Goal: Task Accomplishment & Management: Complete application form

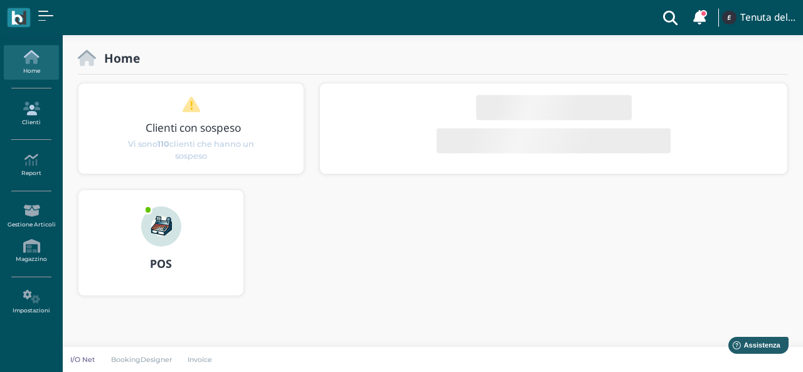
click at [19, 103] on icon at bounding box center [31, 109] width 55 height 14
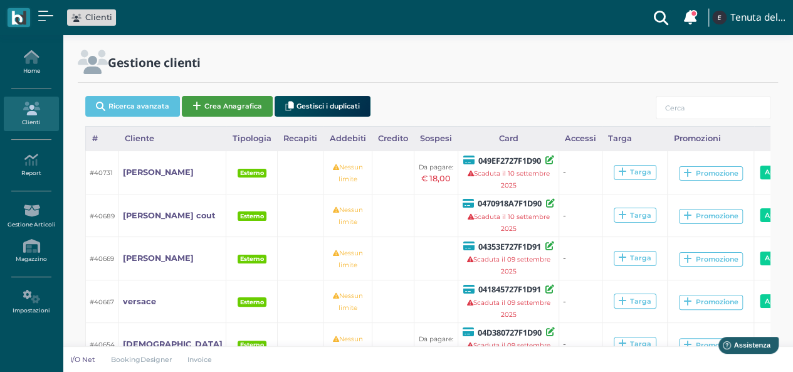
click at [214, 98] on button "Crea Anagrafica" at bounding box center [227, 106] width 91 height 21
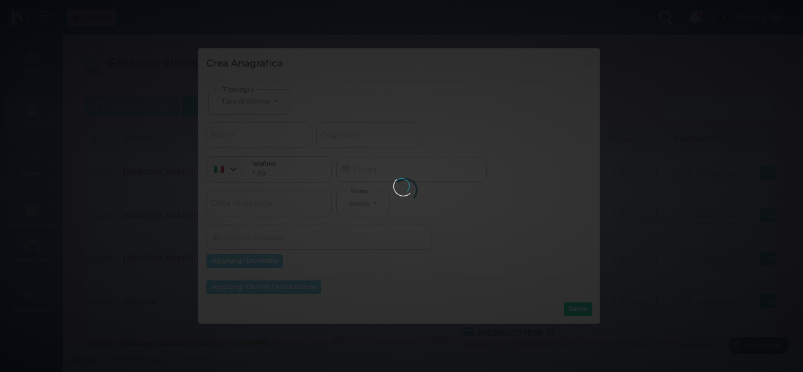
select select
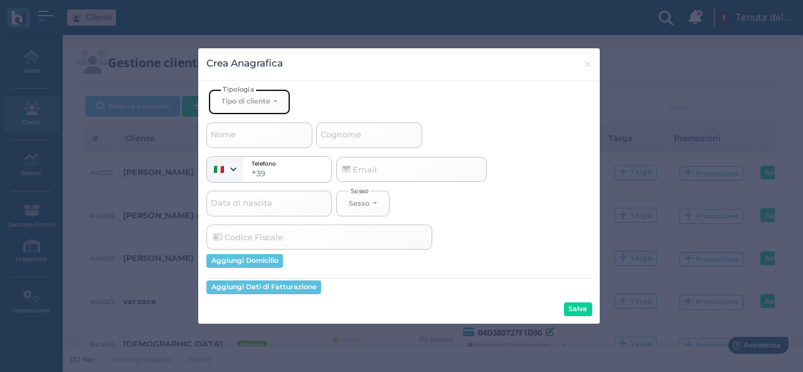
click at [248, 104] on button "Tipo di cliente" at bounding box center [249, 102] width 82 height 26
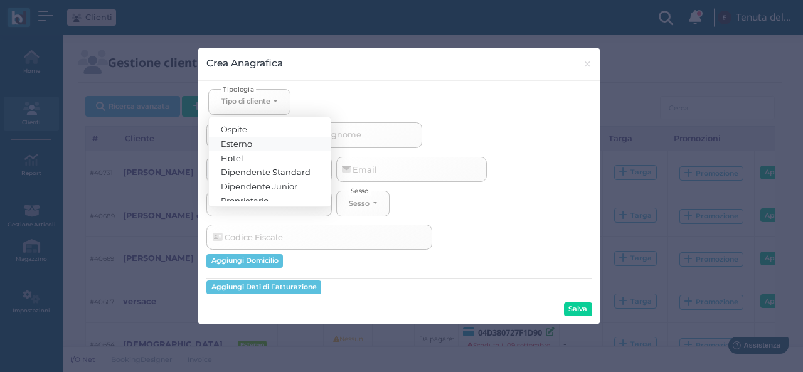
click at [255, 141] on link "Esterno" at bounding box center [270, 143] width 122 height 14
select select "[object Object]"
select select
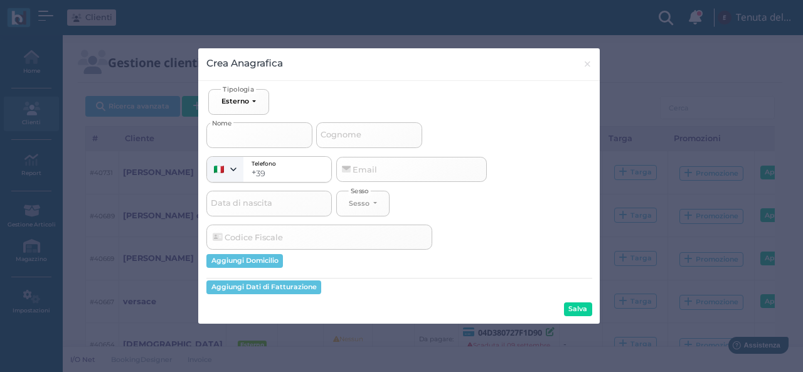
click at [251, 142] on input "Nome" at bounding box center [259, 134] width 106 height 25
type input "m"
select select
type input "ma"
select select
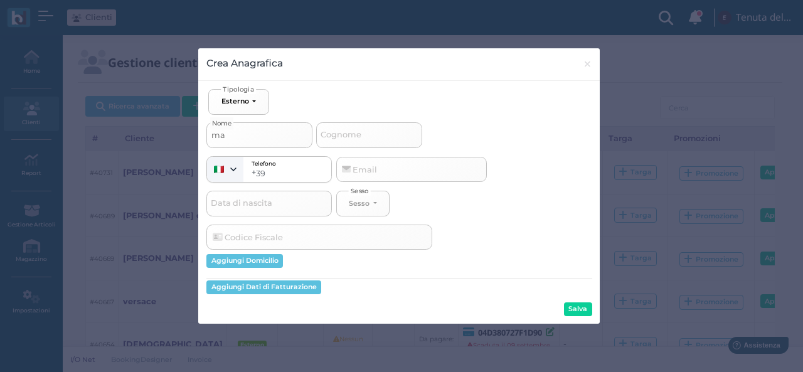
type input "mar"
select select
type input "marg"
select select
type input "marga"
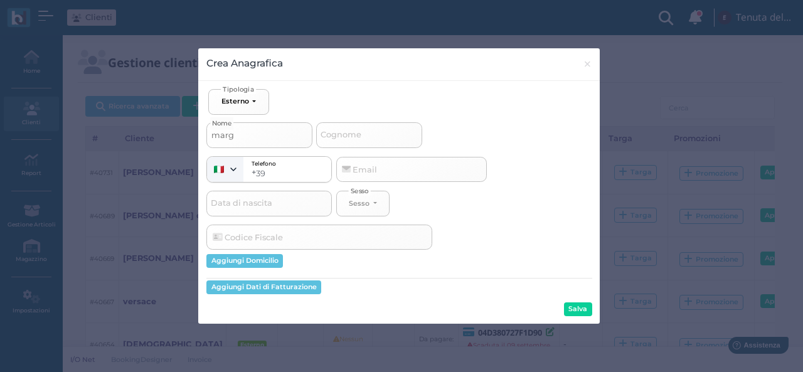
select select
type input "margar"
select select
type input "margari"
select select
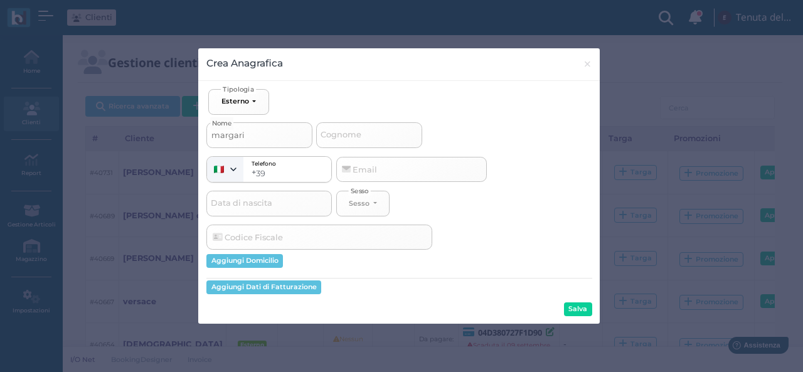
type input "margarit"
select select
type input "margarita"
select select
type input "margarita"
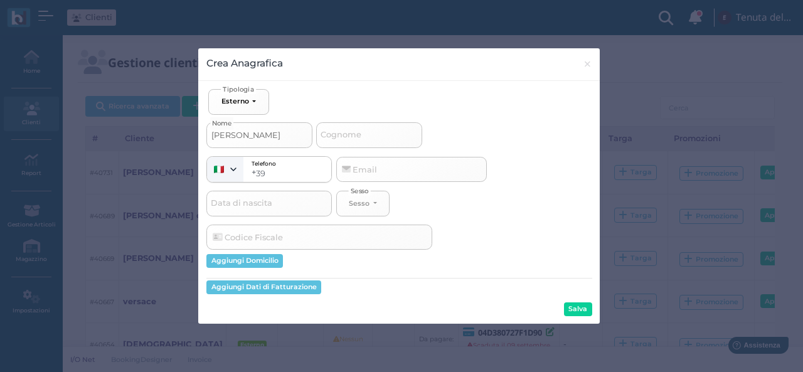
select select
type input "margarita"
click at [569, 310] on button "Salva" at bounding box center [578, 309] width 28 height 14
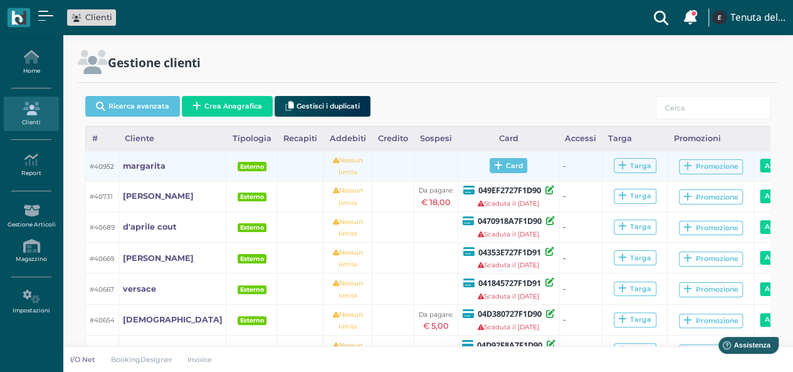
click at [493, 161] on span "Card" at bounding box center [509, 165] width 38 height 15
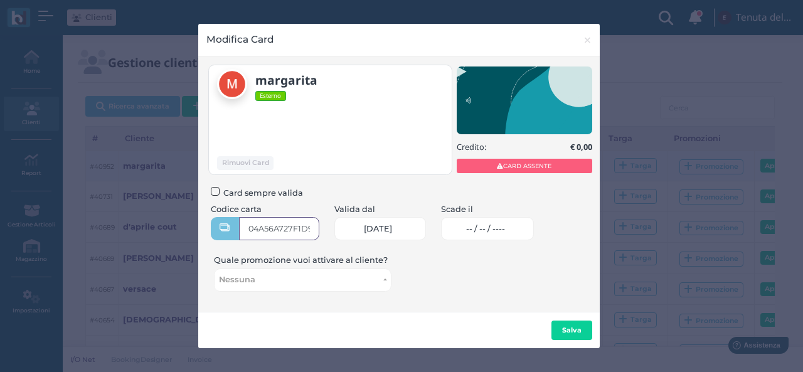
type input "04A56A727F1D90"
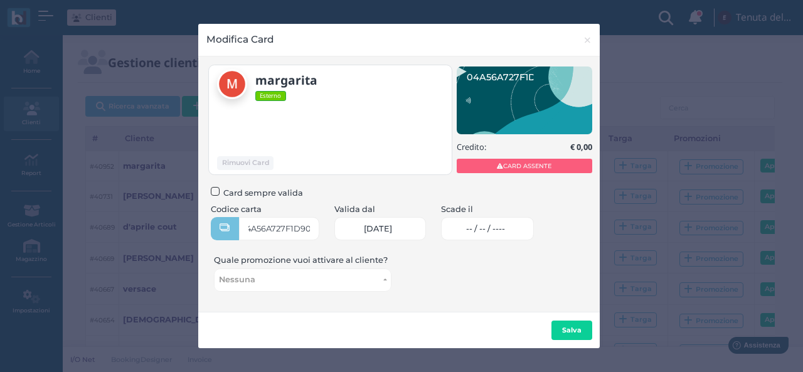
click at [505, 228] on span "-- / -- / ----" at bounding box center [485, 229] width 39 height 10
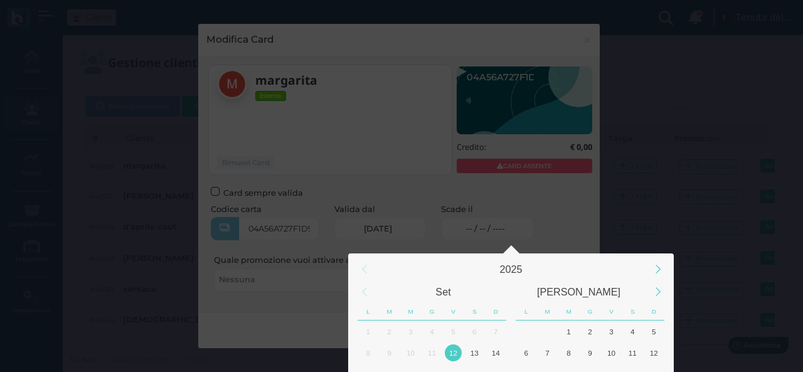
scroll to position [117, 0]
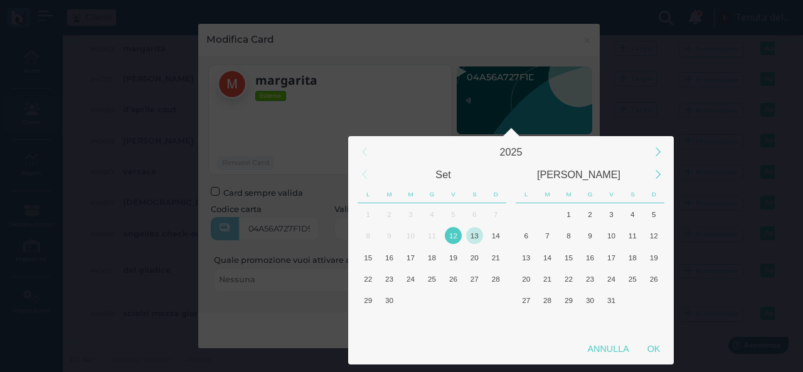
click at [470, 236] on div "13" at bounding box center [474, 235] width 17 height 17
click at [662, 357] on div "OK" at bounding box center [653, 348] width 31 height 23
type input "13/09/2025"
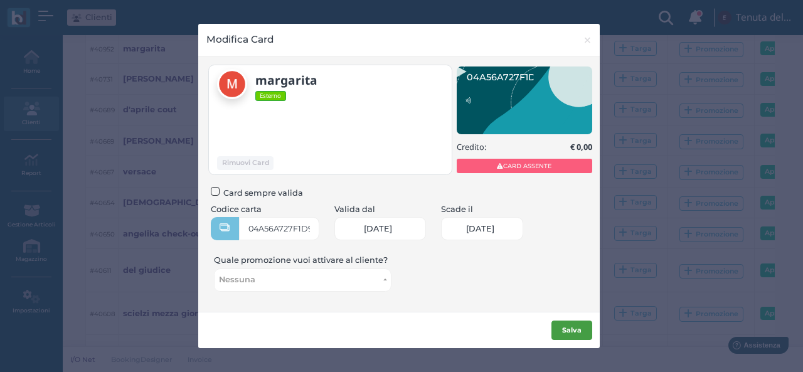
scroll to position [0, 51]
click at [575, 323] on button "Salva" at bounding box center [571, 330] width 41 height 20
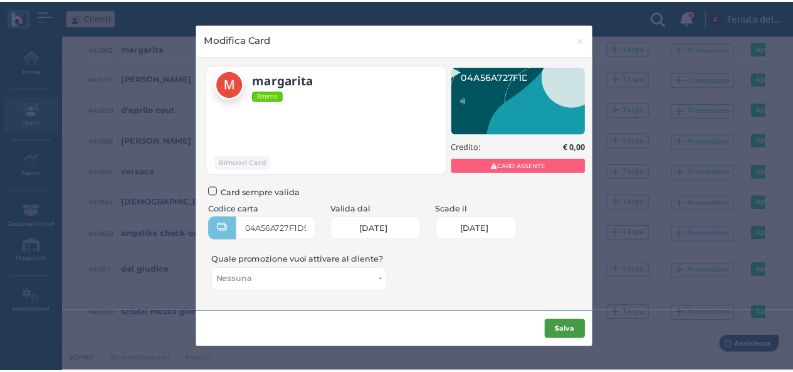
scroll to position [0, 0]
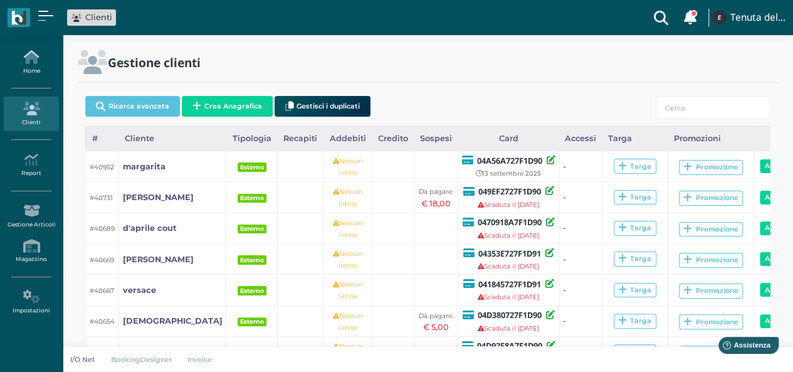
click at [43, 61] on icon at bounding box center [31, 57] width 55 height 14
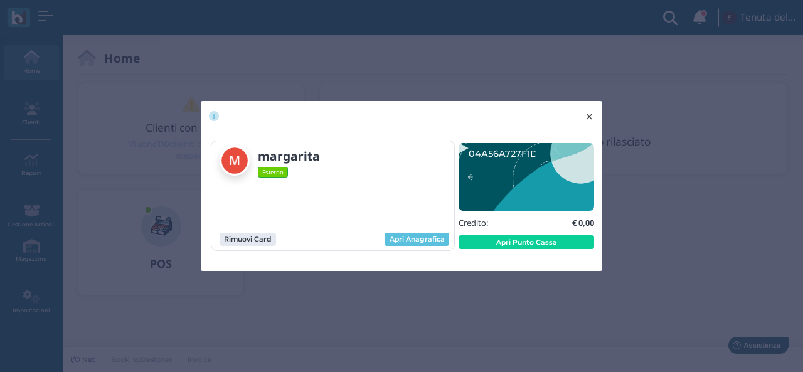
click at [583, 114] on button "× close" at bounding box center [589, 117] width 26 height 32
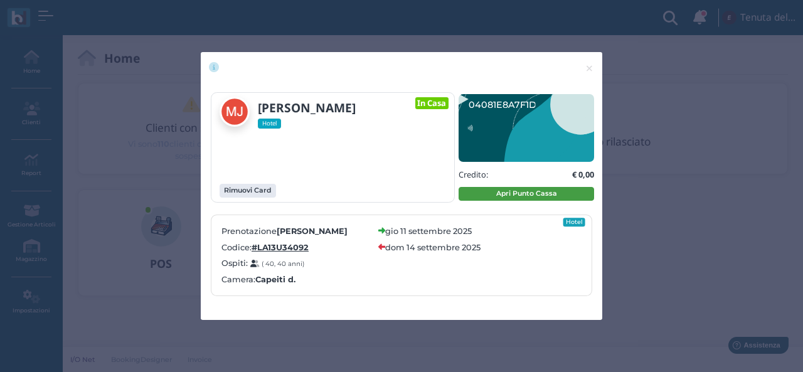
click at [498, 196] on button "Apri Punto Cassa" at bounding box center [525, 194] width 135 height 14
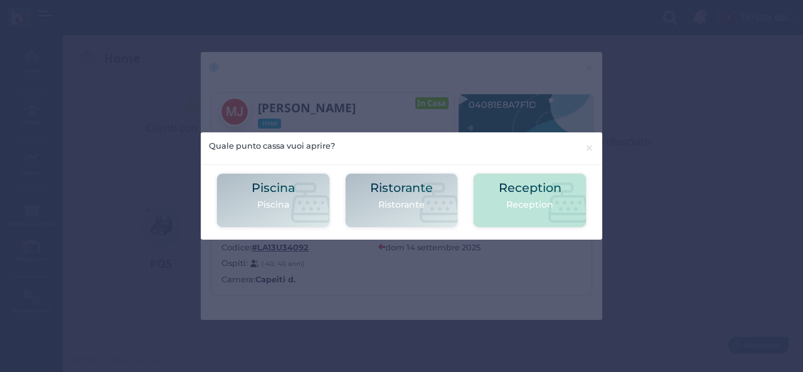
click at [493, 189] on div "Reception Reception" at bounding box center [529, 200] width 113 height 55
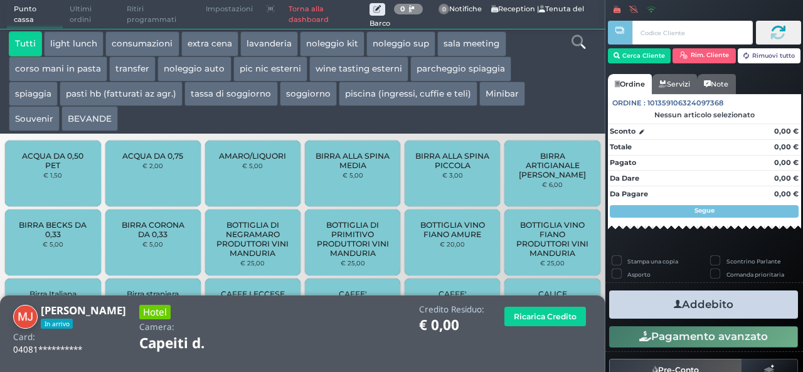
click at [473, 62] on button "parcheggio spiaggia" at bounding box center [460, 68] width 101 height 25
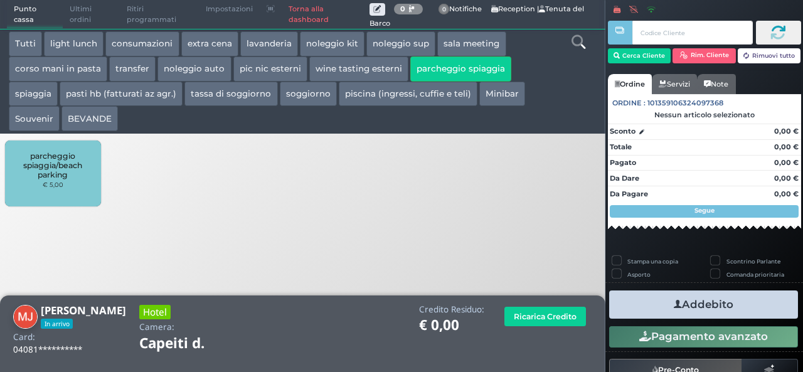
click at [77, 166] on span "parcheggio spiaggia/beach parking" at bounding box center [53, 165] width 75 height 28
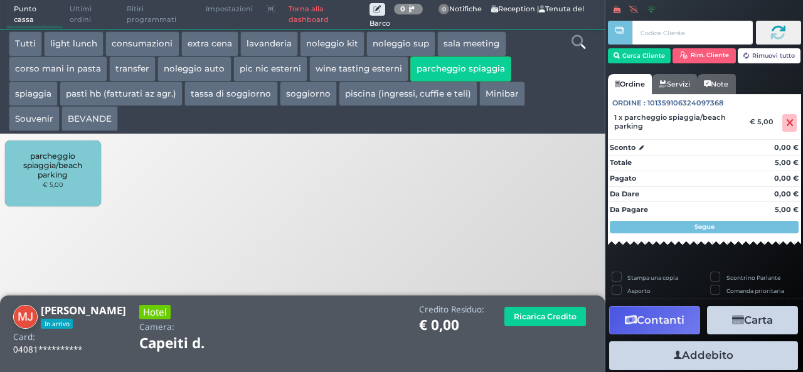
click at [30, 93] on button "spiaggia" at bounding box center [33, 94] width 49 height 25
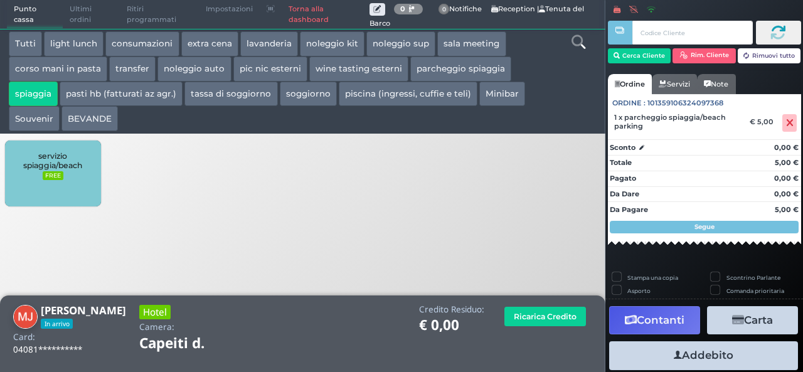
click at [60, 164] on span "servizio spiaggia/beach" at bounding box center [53, 160] width 75 height 19
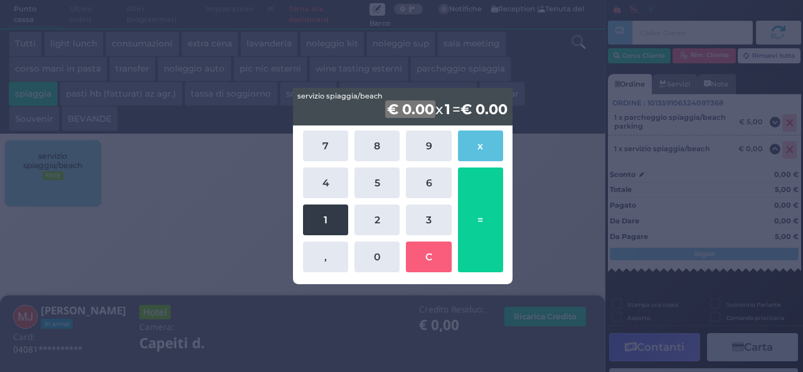
click at [314, 224] on button "1" at bounding box center [325, 219] width 45 height 31
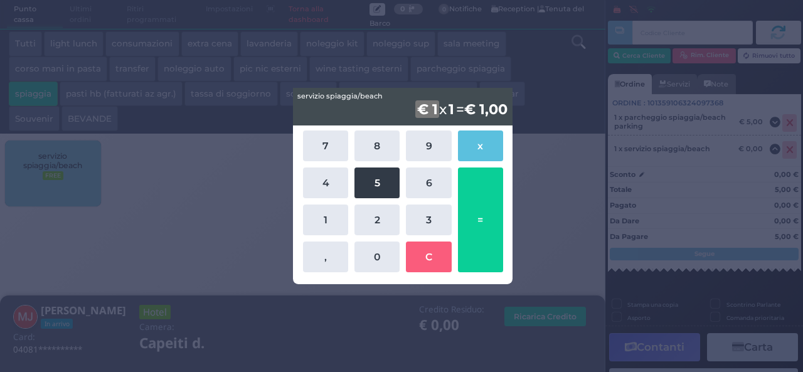
click at [364, 184] on button "5" at bounding box center [376, 182] width 45 height 31
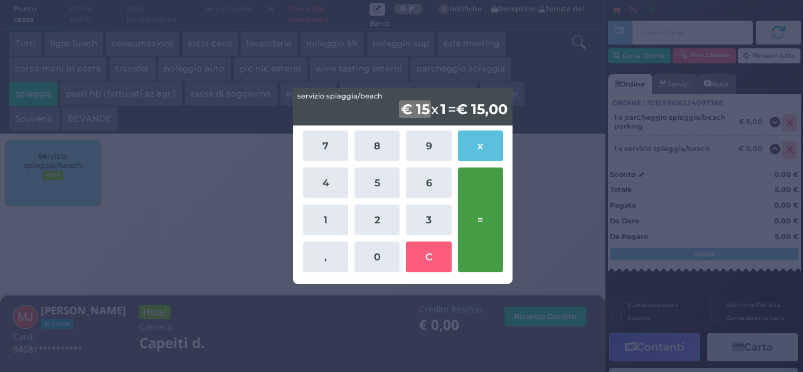
click at [463, 200] on button "=" at bounding box center [480, 219] width 45 height 105
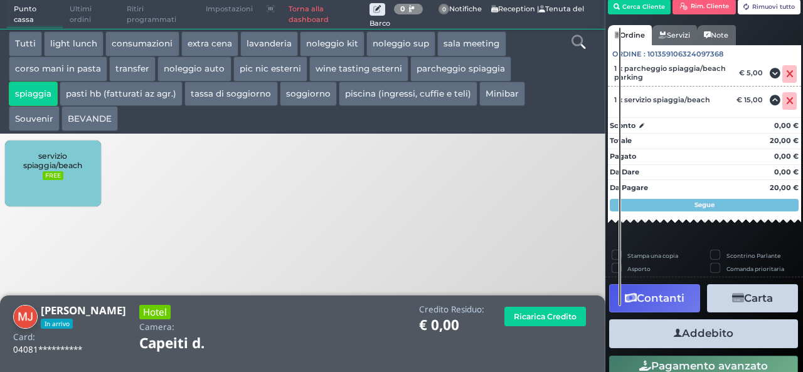
scroll to position [71, 0]
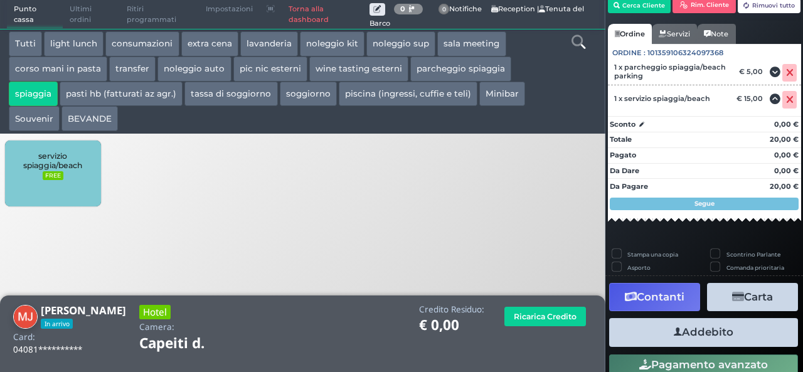
click at [720, 334] on button "Addebito" at bounding box center [703, 332] width 189 height 28
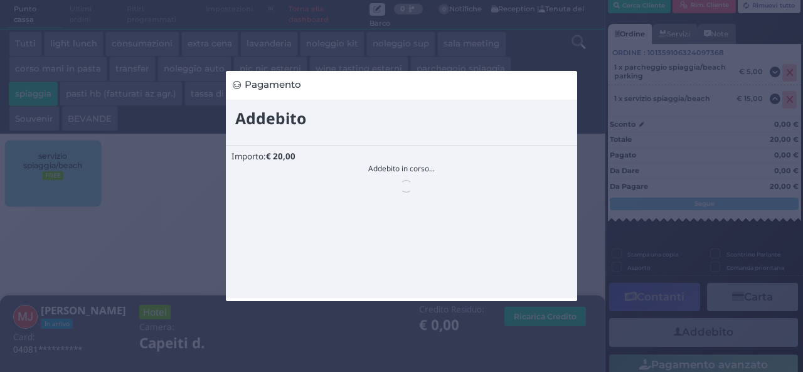
scroll to position [0, 0]
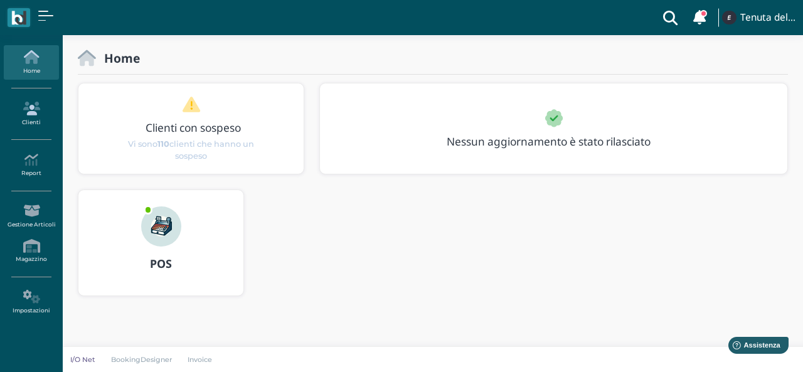
click at [26, 103] on icon at bounding box center [31, 109] width 55 height 14
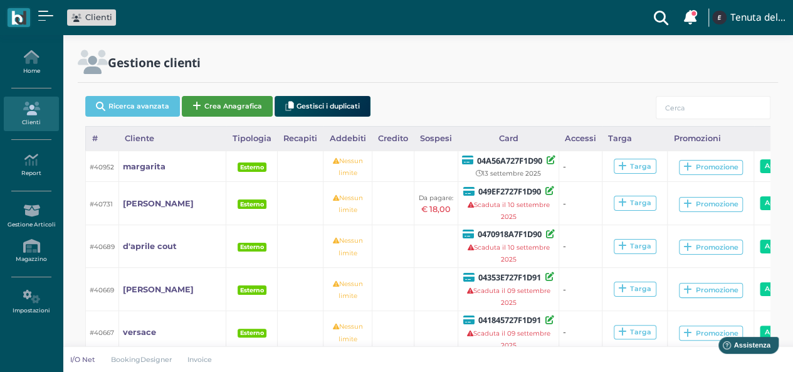
click at [224, 102] on button "Crea Anagrafica" at bounding box center [227, 106] width 91 height 21
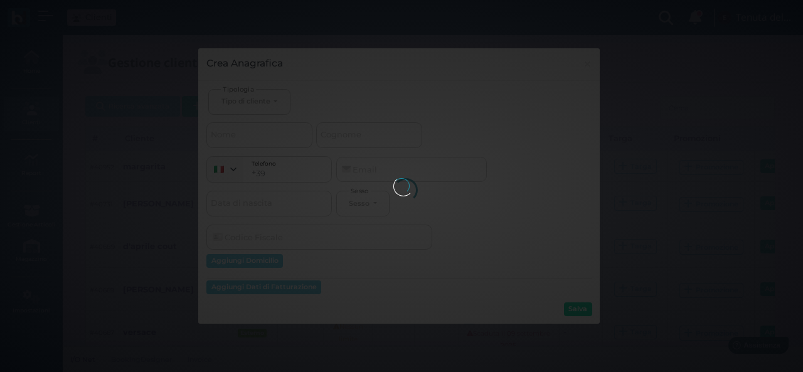
select select
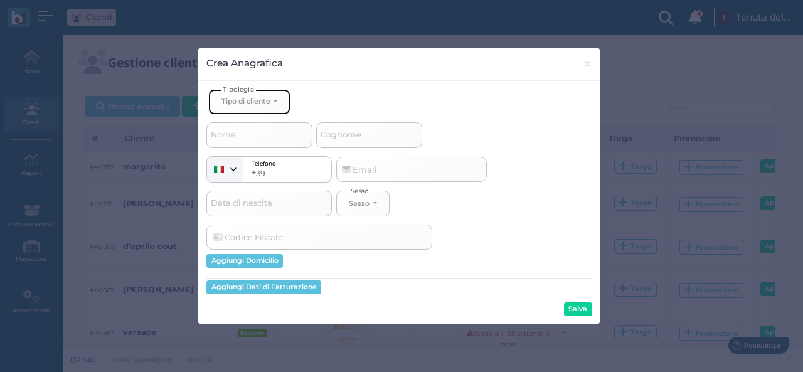
click at [251, 97] on div "Tipo di cliente" at bounding box center [245, 101] width 49 height 9
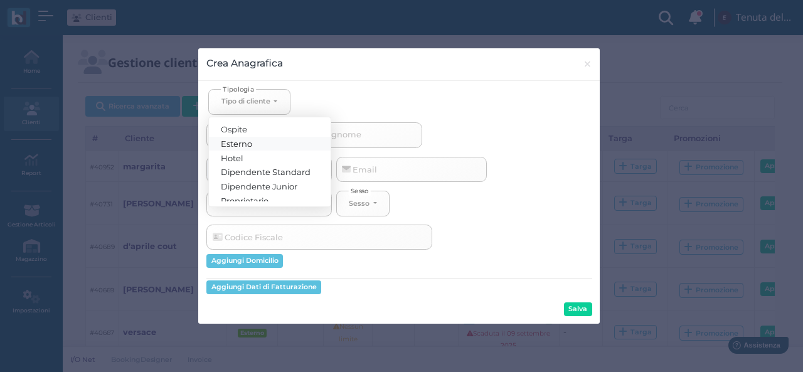
click at [241, 138] on span "Esterno" at bounding box center [236, 143] width 31 height 10
select select "[object Object]"
select select
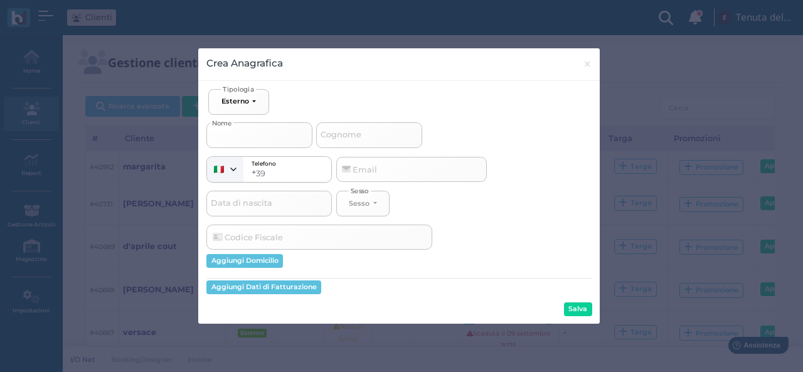
click at [242, 138] on input "Nome" at bounding box center [259, 134] width 106 height 25
type input "m"
select select
type input "ma"
select select
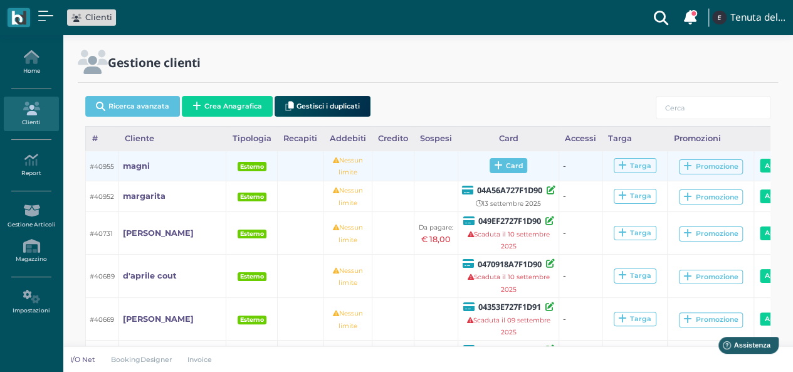
click at [490, 165] on span "Card" at bounding box center [509, 165] width 38 height 15
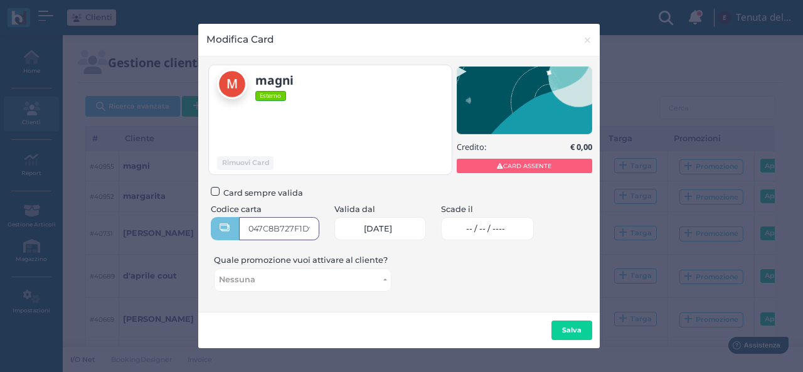
type input "047C8B727F1D90"
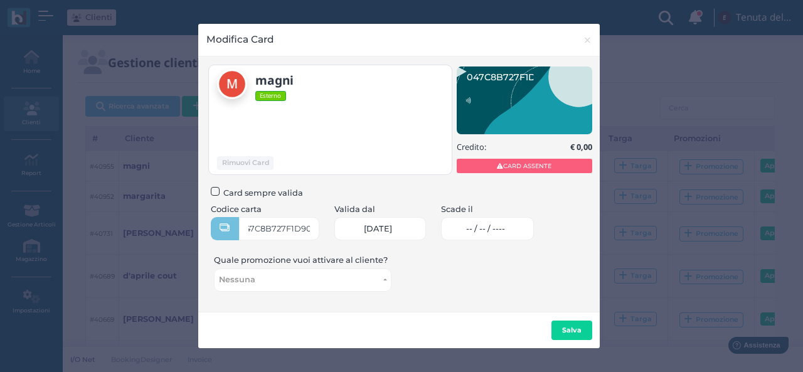
click at [485, 238] on link "-- / -- / ----" at bounding box center [487, 228] width 93 height 23
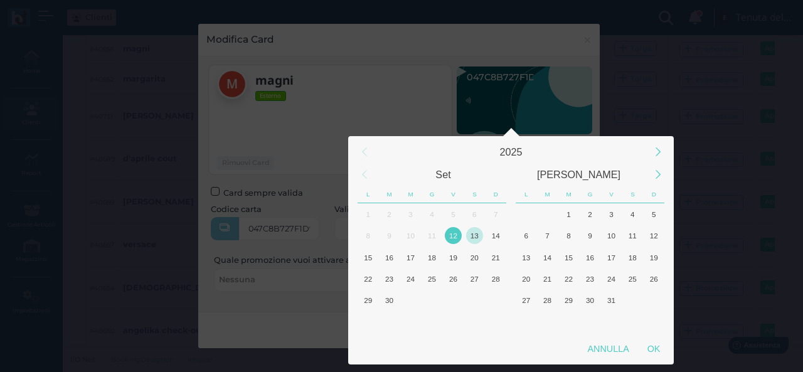
click at [470, 235] on div "13" at bounding box center [474, 235] width 17 height 17
click at [663, 356] on div "OK" at bounding box center [653, 348] width 31 height 23
type input "13/09/2025"
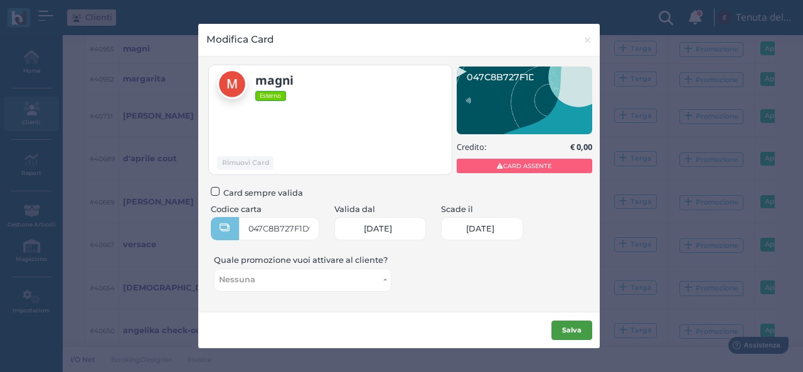
scroll to position [0, 51]
click at [574, 326] on b "Salva" at bounding box center [571, 329] width 19 height 9
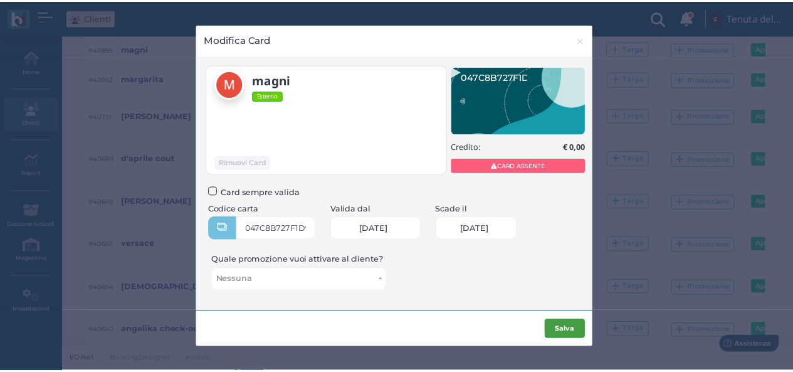
scroll to position [0, 0]
